Goal: Information Seeking & Learning: Find specific fact

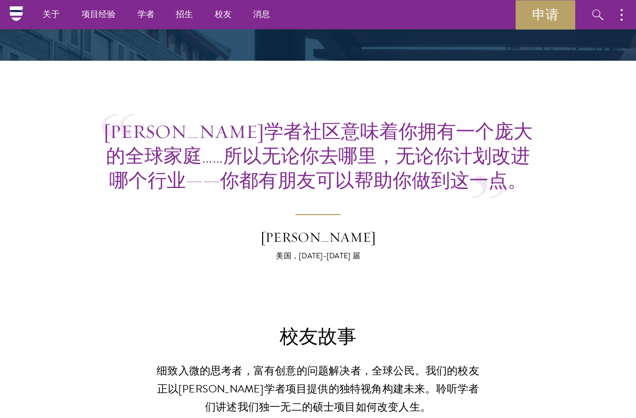
scroll to position [2371, 0]
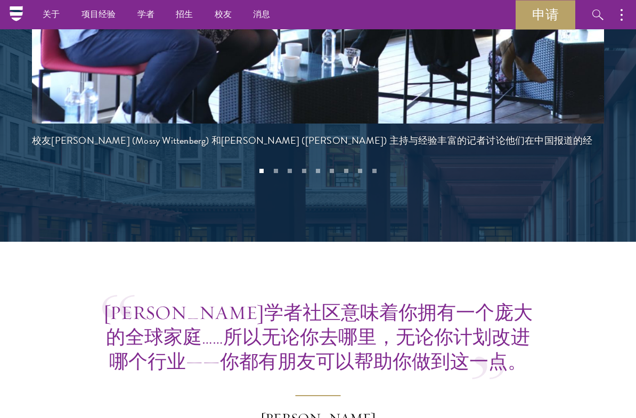
click at [145, 18] on font "学者" at bounding box center [146, 14] width 18 height 12
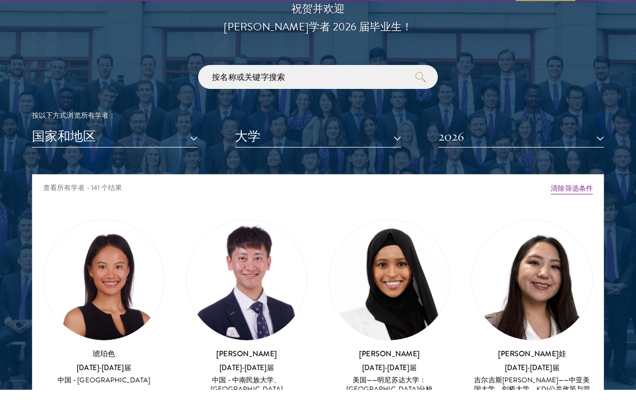
scroll to position [1137, 0]
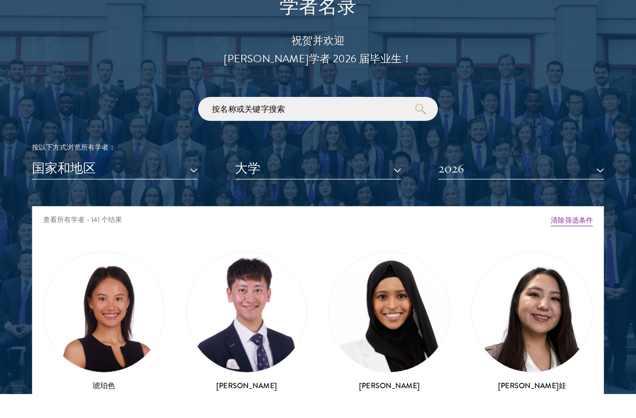
click at [513, 182] on button "2026" at bounding box center [521, 193] width 166 height 22
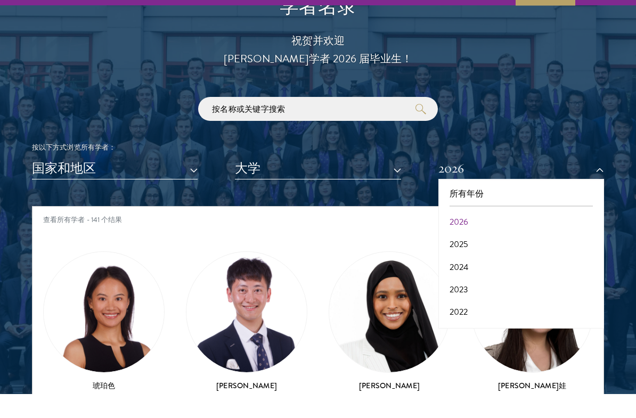
click at [520, 235] on button "2026" at bounding box center [521, 246] width 159 height 22
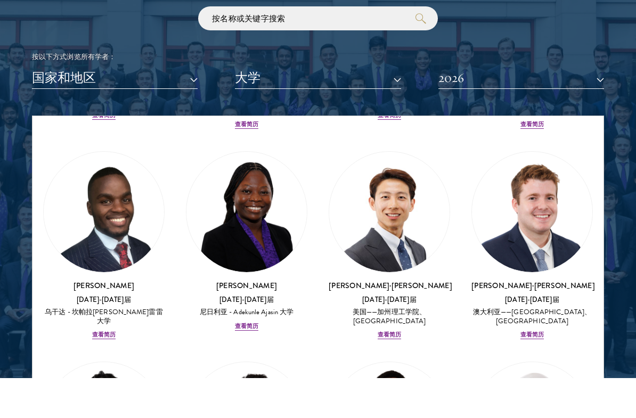
scroll to position [430, 0]
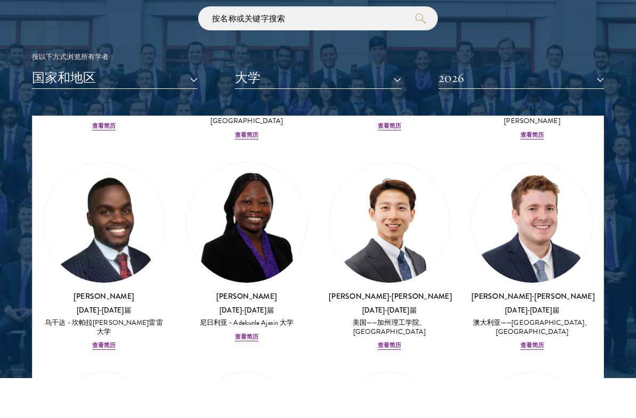
click at [385, 107] on button "大学" at bounding box center [318, 118] width 166 height 22
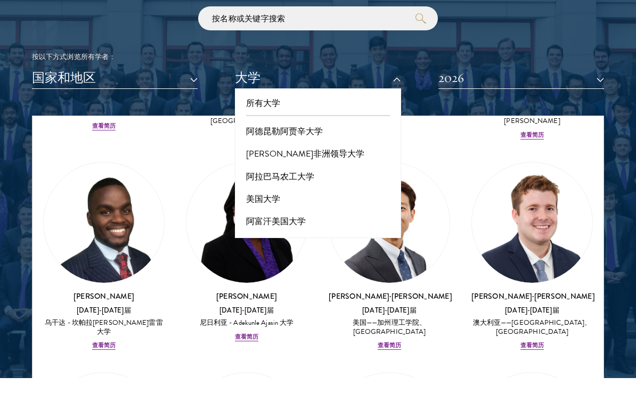
click at [64, 110] on font "国家和地区" at bounding box center [64, 118] width 64 height 16
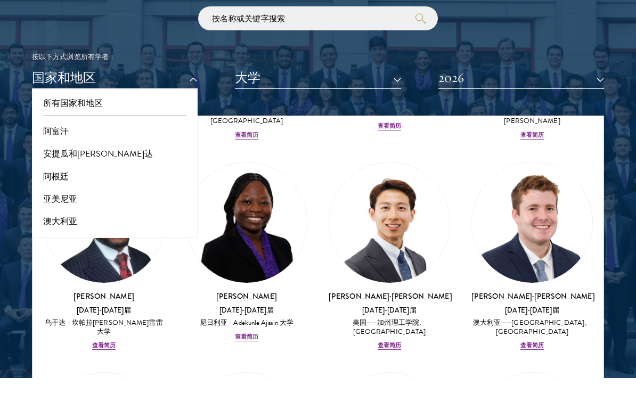
click at [353, 107] on button "大学" at bounding box center [318, 118] width 166 height 22
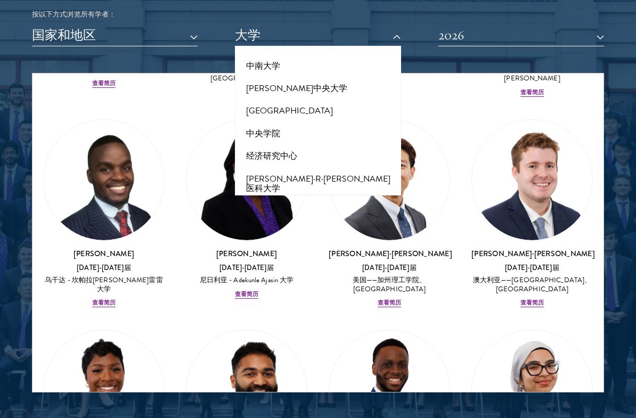
scroll to position [1315, 0]
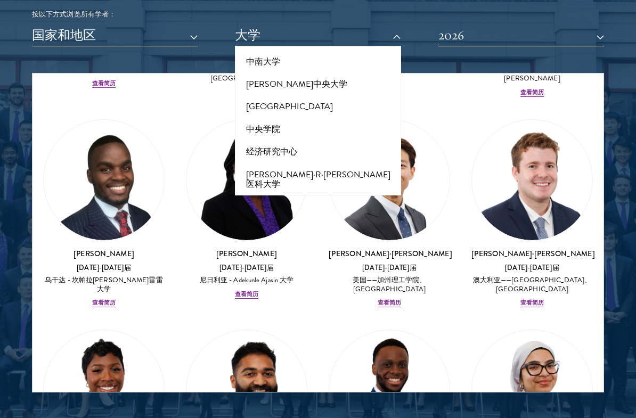
click at [468, 109] on div "[PERSON_NAME]·[PERSON_NAME] [DATE]-[DATE]届 澳大利亚——[GEOGRAPHIC_DATA]、哈佛大学 查看简历" at bounding box center [532, 214] width 143 height 211
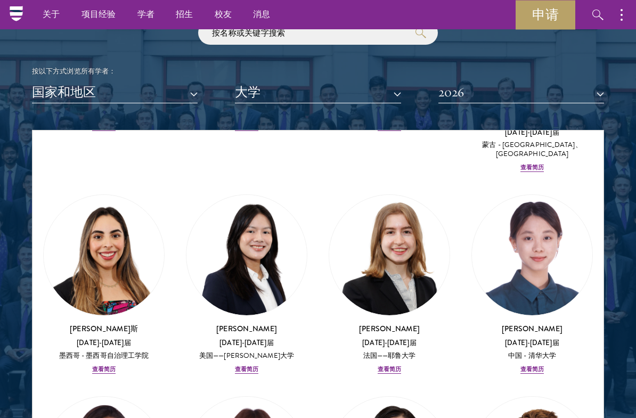
scroll to position [1098, 0]
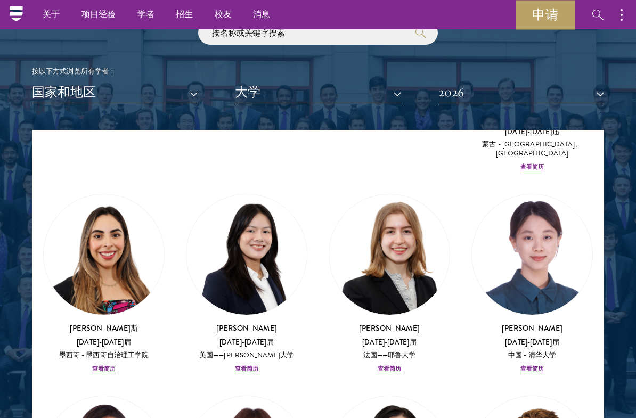
click at [542, 194] on img at bounding box center [532, 254] width 120 height 120
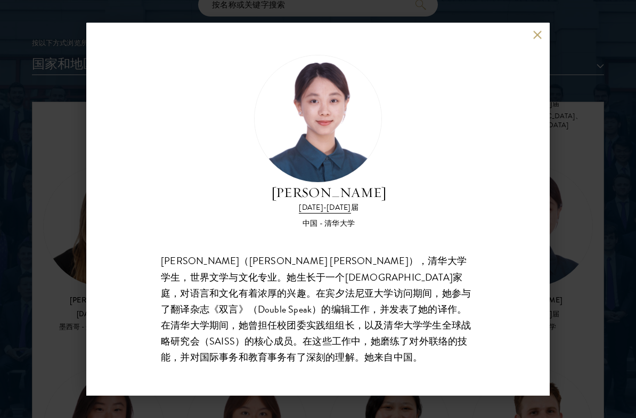
scroll to position [1275, 0]
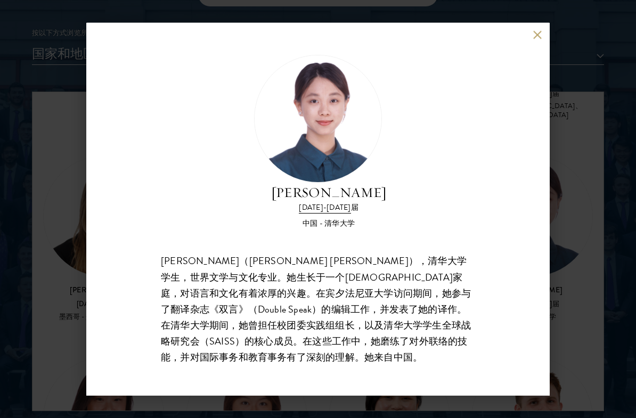
click at [68, 150] on div "[PERSON_NAME] [DATE]-[DATE] 届 中国 - 清华大学 [PERSON_NAME]（[PERSON_NAME] [PERSON_NAM…" at bounding box center [318, 209] width 636 height 418
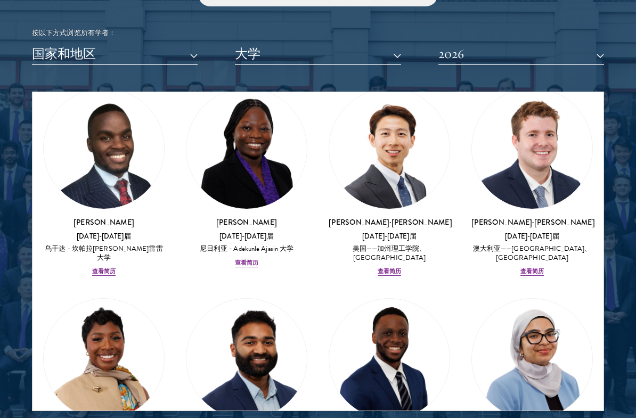
scroll to position [470, 0]
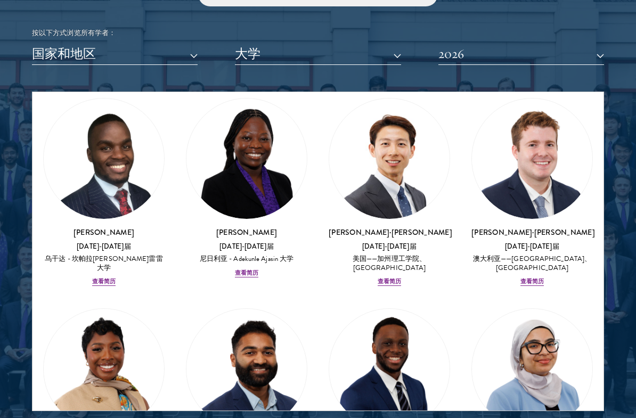
click at [499, 55] on button "2026" at bounding box center [521, 54] width 166 height 22
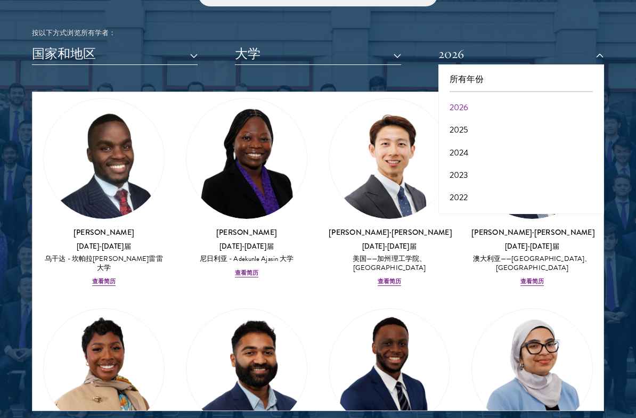
click at [478, 126] on button "2025" at bounding box center [521, 130] width 159 height 22
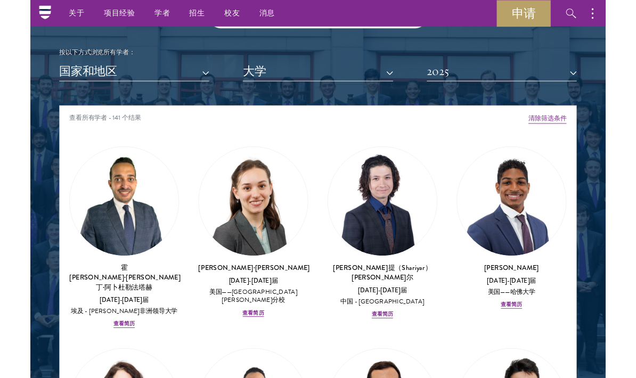
scroll to position [1224, 0]
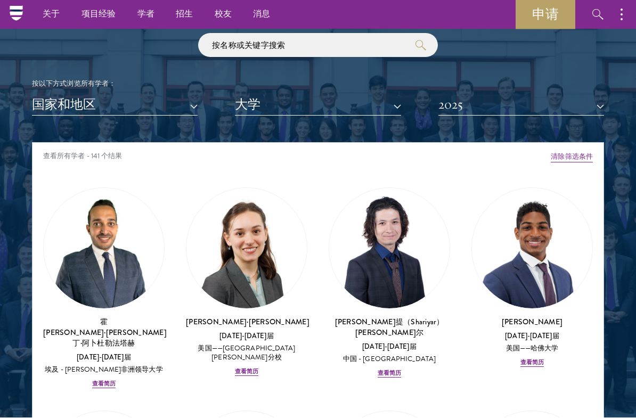
click at [66, 97] on font "国家和地区" at bounding box center [64, 105] width 64 height 16
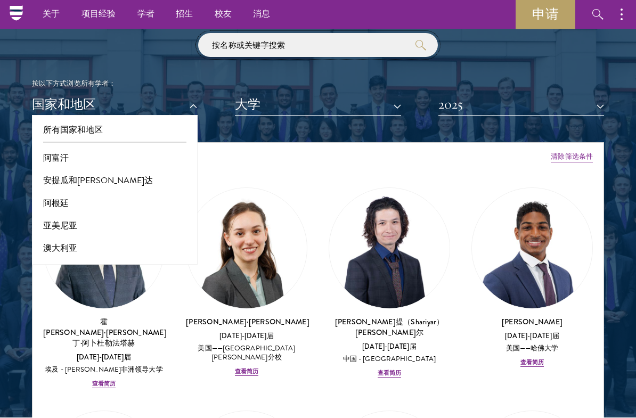
click at [387, 45] on input "search" at bounding box center [318, 46] width 240 height 24
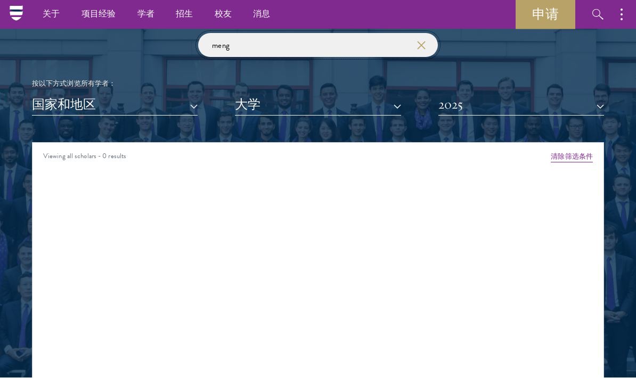
click button "submit" at bounding box center [0, 0] width 0 height 0
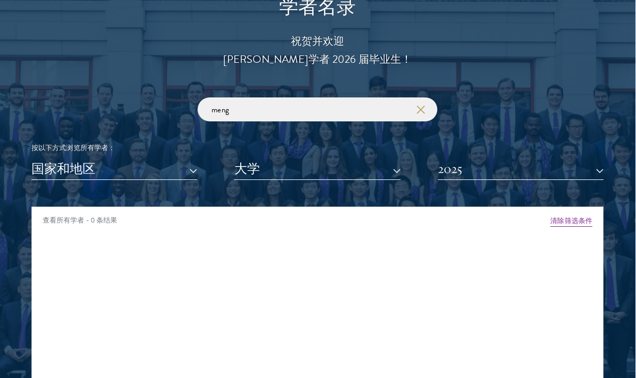
scroll to position [1166, 1]
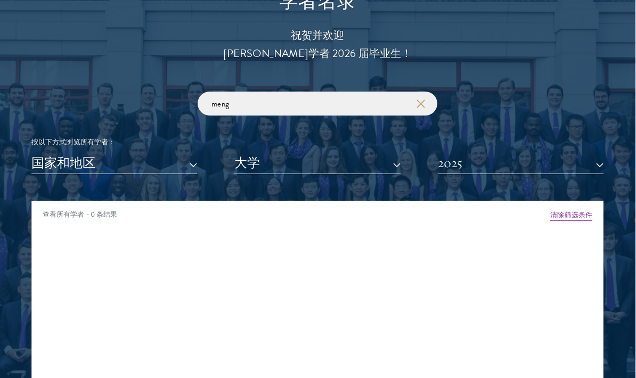
click at [550, 161] on button "2025" at bounding box center [521, 163] width 166 height 22
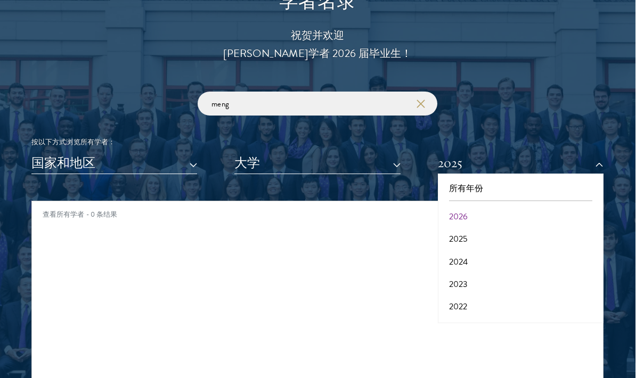
click at [529, 217] on button "2026" at bounding box center [520, 217] width 159 height 22
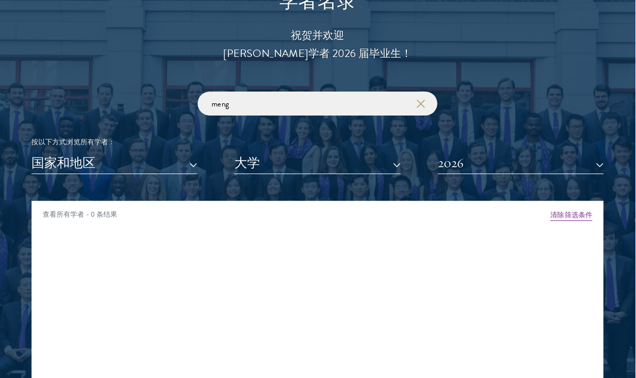
click at [524, 161] on button "2026" at bounding box center [521, 163] width 166 height 22
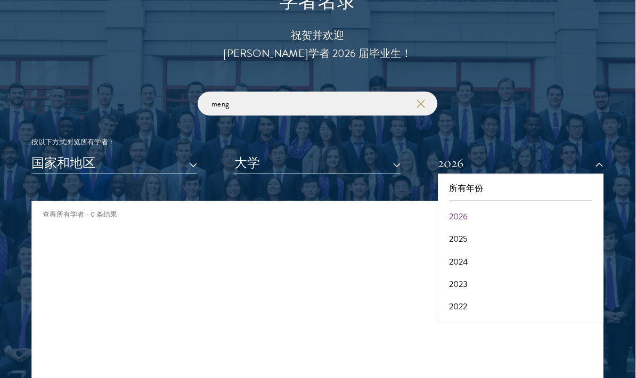
click at [527, 260] on button "2024" at bounding box center [520, 262] width 159 height 22
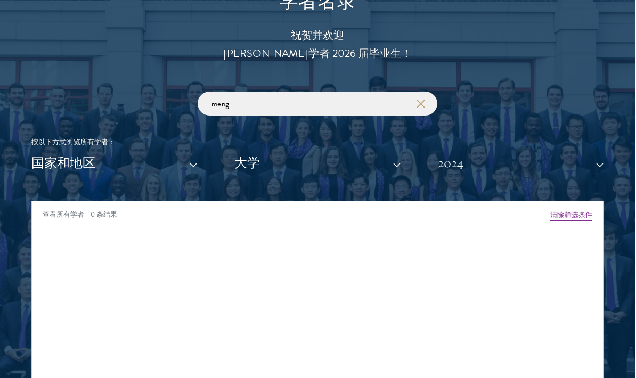
click at [520, 166] on button "2024" at bounding box center [521, 163] width 166 height 22
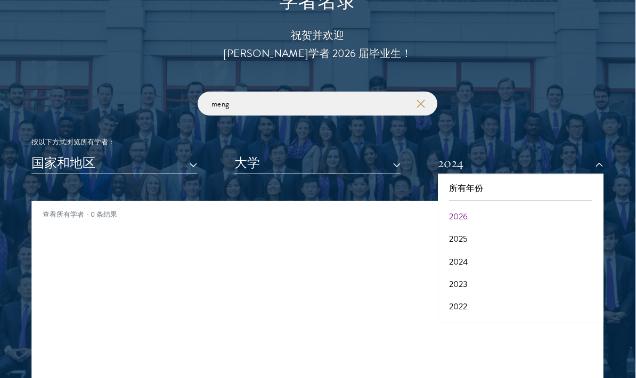
click at [522, 283] on button "2023" at bounding box center [520, 284] width 159 height 22
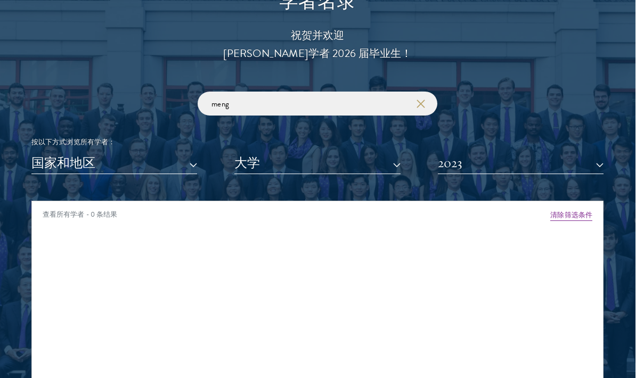
click at [518, 167] on button "2023" at bounding box center [521, 163] width 166 height 22
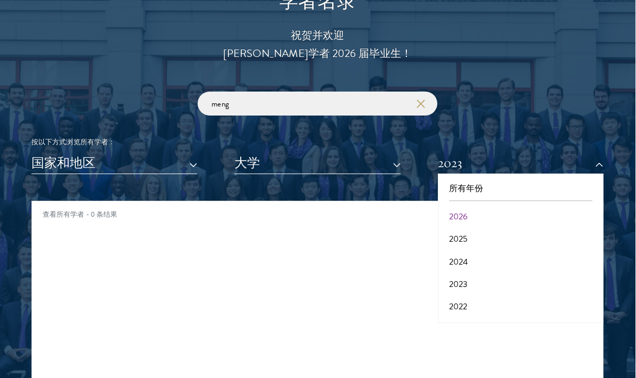
click at [511, 285] on button "2023" at bounding box center [520, 284] width 159 height 22
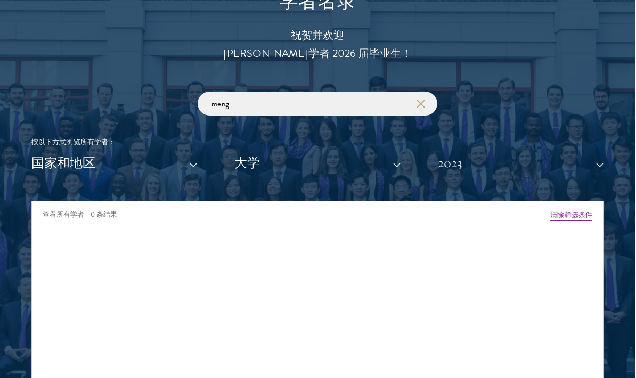
click at [514, 164] on button "2023" at bounding box center [521, 163] width 166 height 22
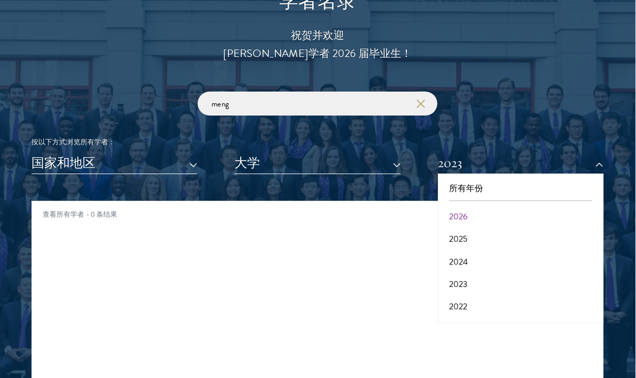
click at [523, 308] on button "2022" at bounding box center [520, 307] width 159 height 22
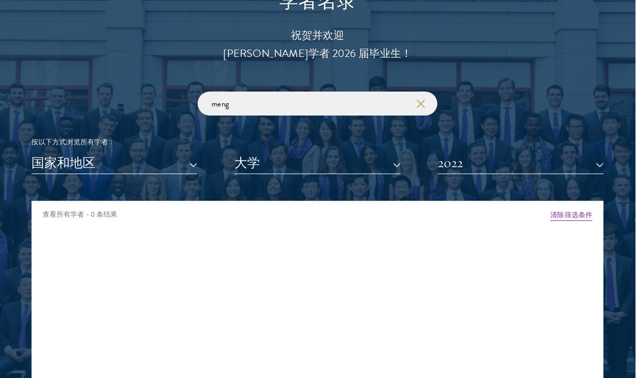
click at [522, 172] on button "2022" at bounding box center [521, 163] width 166 height 22
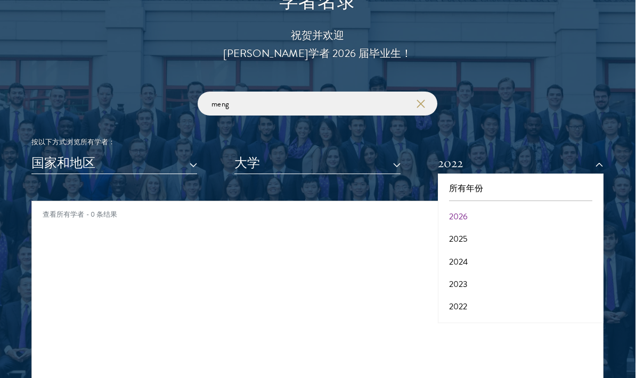
click at [502, 215] on button "2026" at bounding box center [520, 217] width 159 height 22
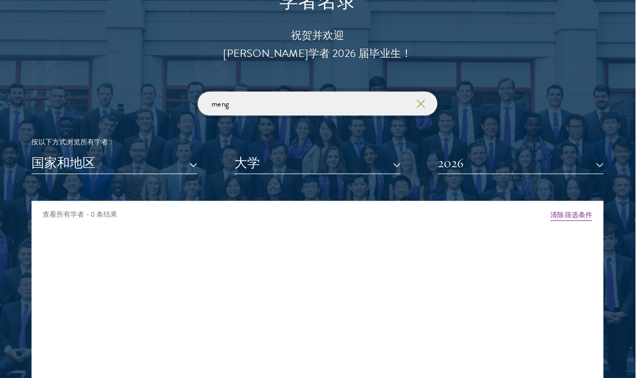
click at [321, 106] on input "meng" at bounding box center [318, 104] width 240 height 24
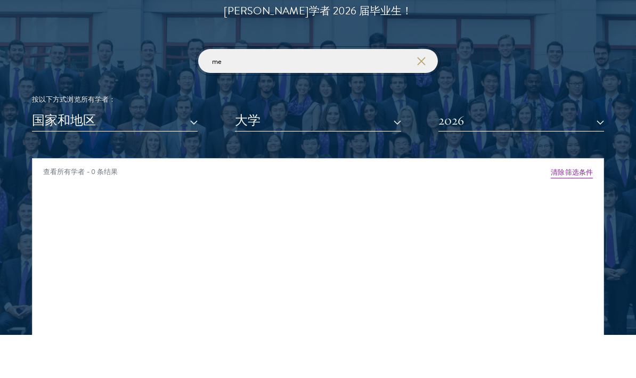
type input "m"
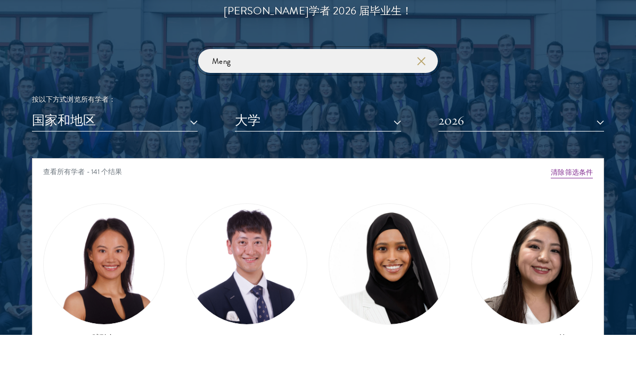
type input "Meng"
click button "submit" at bounding box center [0, 0] width 0 height 0
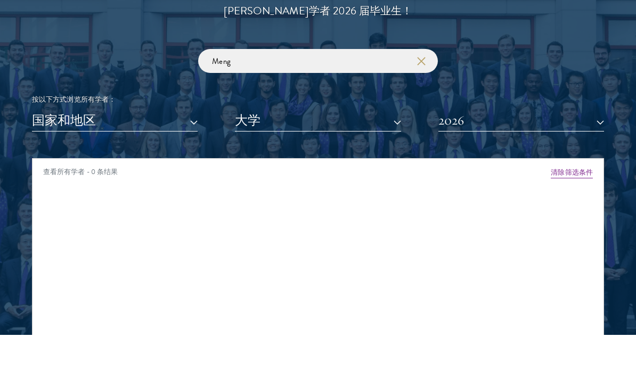
scroll to position [1209, 0]
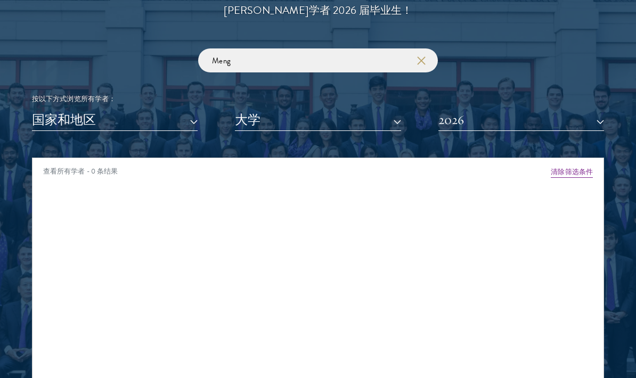
click at [533, 129] on button "2026" at bounding box center [521, 120] width 166 height 22
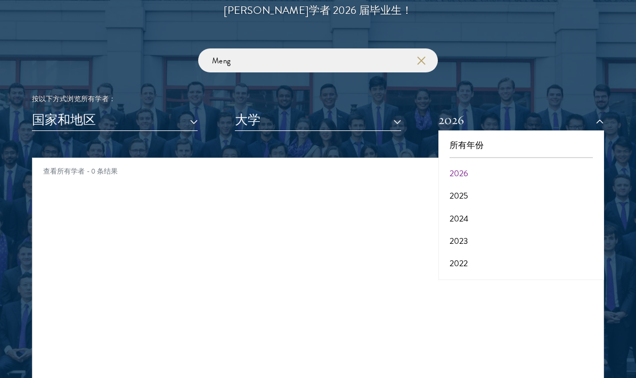
click at [514, 192] on button "2025" at bounding box center [521, 196] width 159 height 22
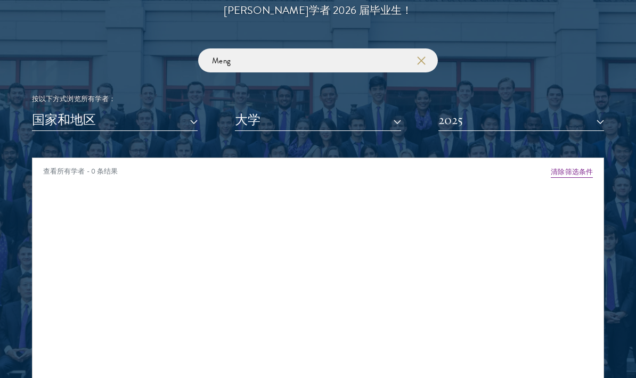
click at [525, 119] on button "2025" at bounding box center [521, 120] width 166 height 22
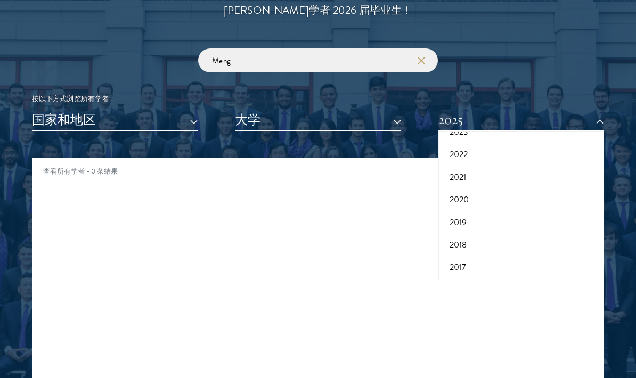
scroll to position [109, 0]
click at [522, 262] on button "2017" at bounding box center [521, 268] width 159 height 22
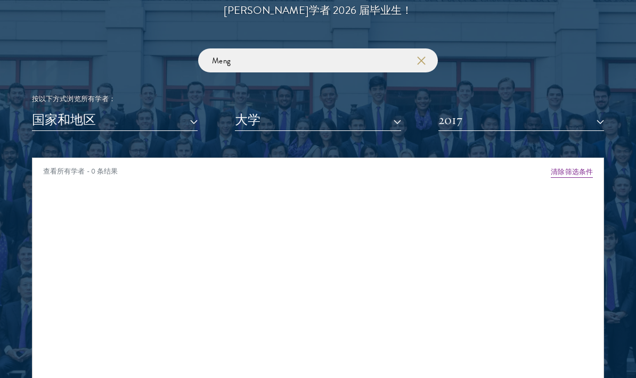
click at [520, 129] on button "2017" at bounding box center [521, 120] width 166 height 22
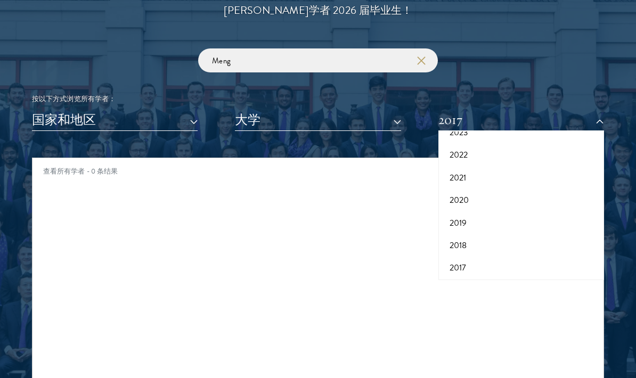
click at [504, 239] on button "2018" at bounding box center [521, 245] width 159 height 22
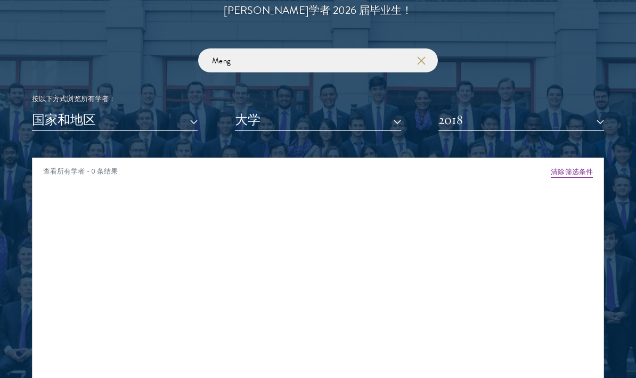
click at [524, 110] on button "2018" at bounding box center [521, 120] width 166 height 22
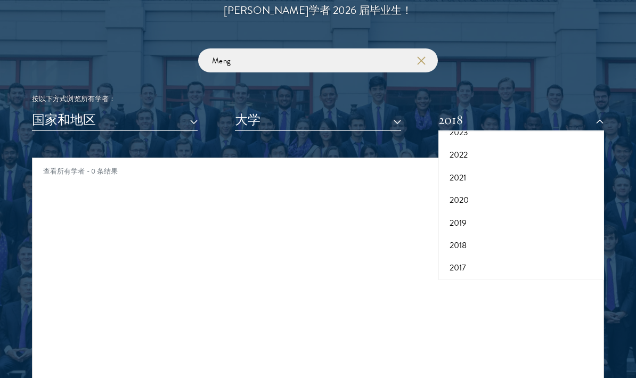
click at [495, 219] on button "2019" at bounding box center [521, 223] width 159 height 22
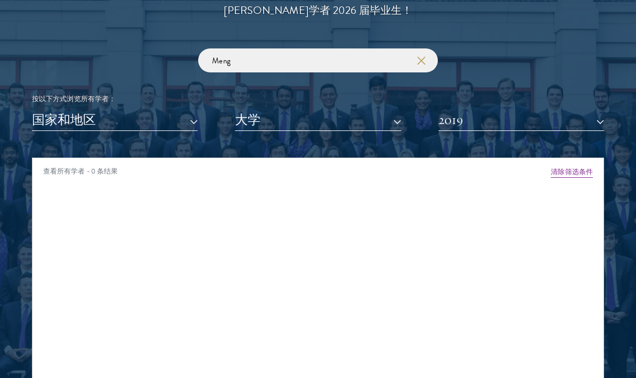
click at [509, 127] on button "2019" at bounding box center [521, 120] width 166 height 22
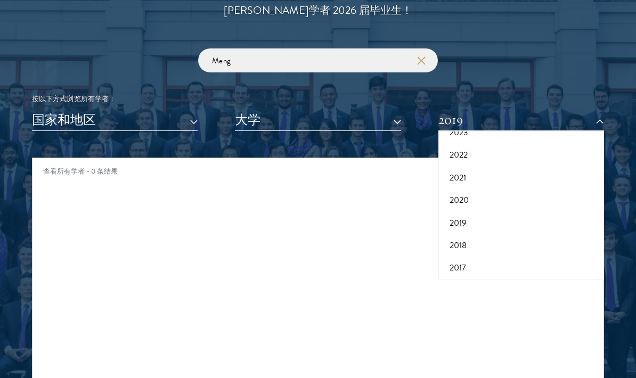
click at [490, 202] on button "2020" at bounding box center [521, 200] width 159 height 22
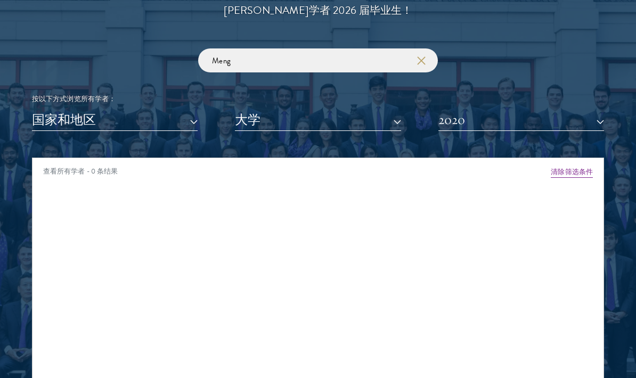
click at [511, 118] on button "2020" at bounding box center [521, 120] width 166 height 22
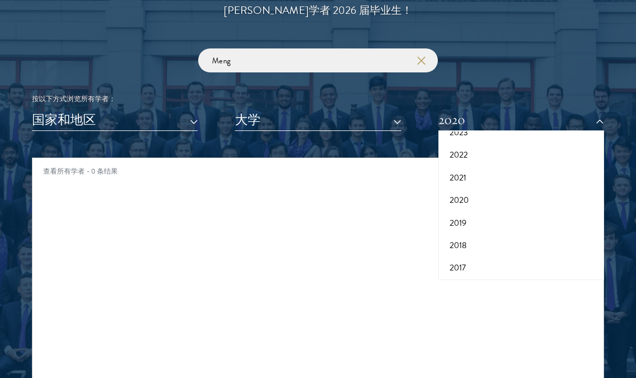
click at [493, 176] on button "2021" at bounding box center [521, 178] width 159 height 22
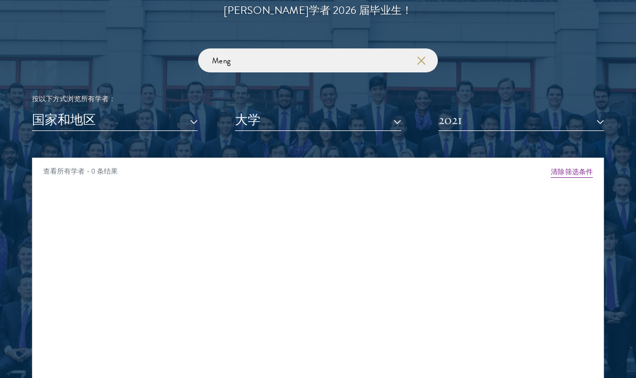
click at [506, 128] on button "2021" at bounding box center [521, 120] width 166 height 22
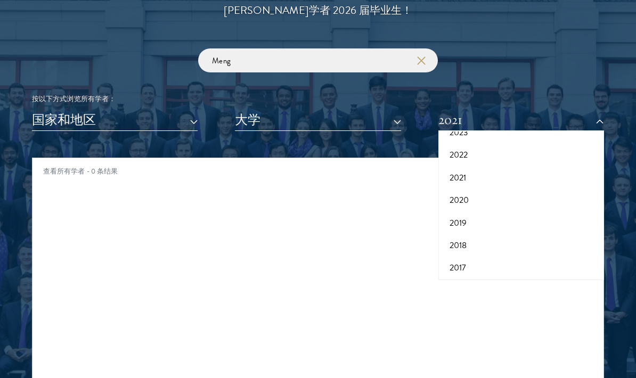
click at [496, 149] on button "2022" at bounding box center [521, 155] width 159 height 22
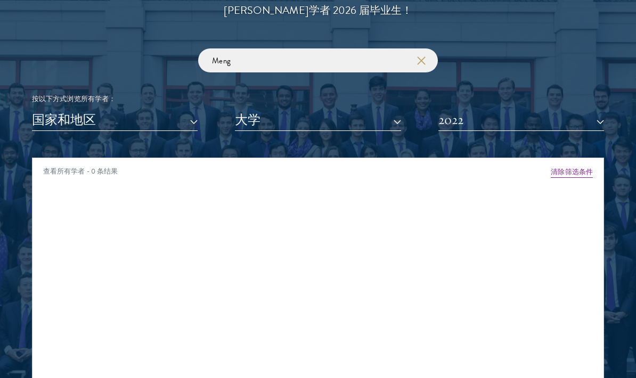
click at [510, 119] on button "2022" at bounding box center [521, 120] width 166 height 22
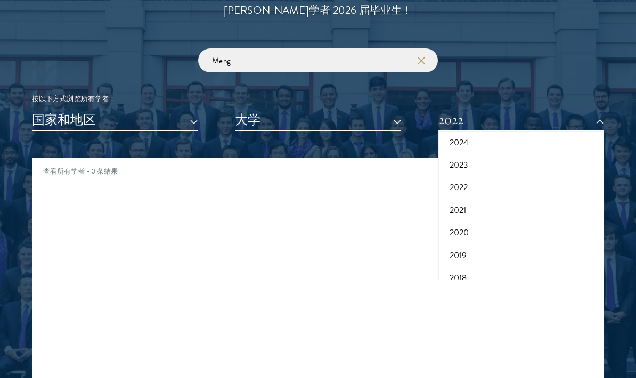
scroll to position [74, 0]
click at [501, 149] on button "2024" at bounding box center [521, 145] width 159 height 22
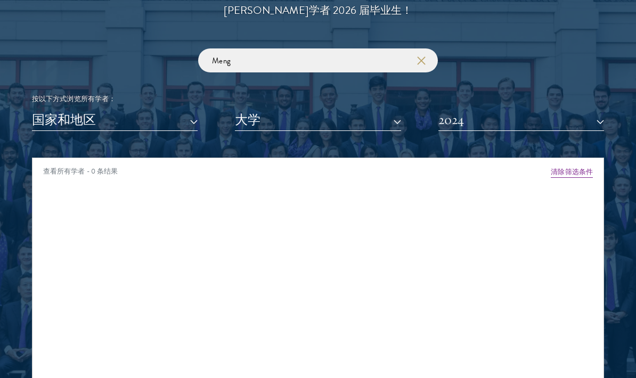
click at [515, 124] on button "2024" at bounding box center [521, 120] width 166 height 22
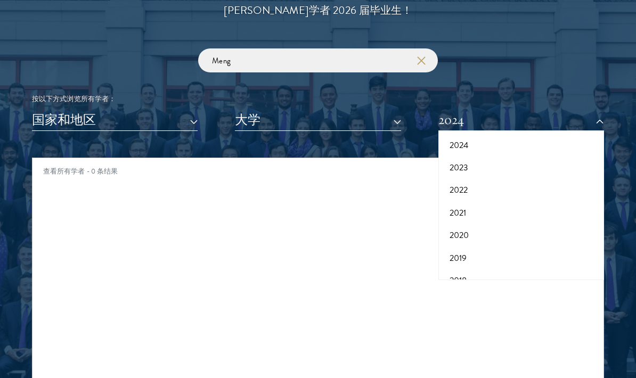
click at [500, 164] on button "2023" at bounding box center [521, 168] width 159 height 22
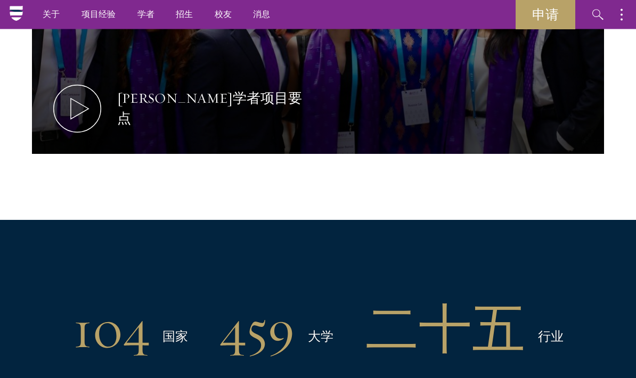
scroll to position [606, 0]
